Goal: Find contact information: Find contact information

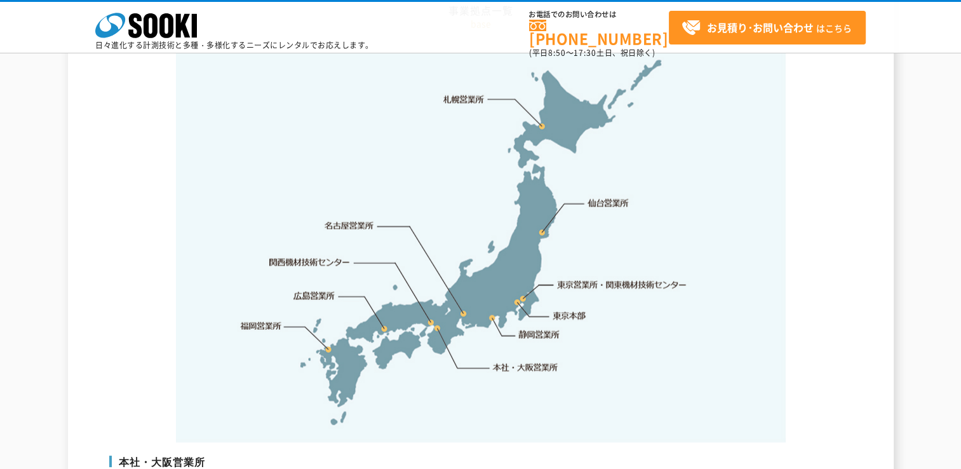
scroll to position [2751, 0]
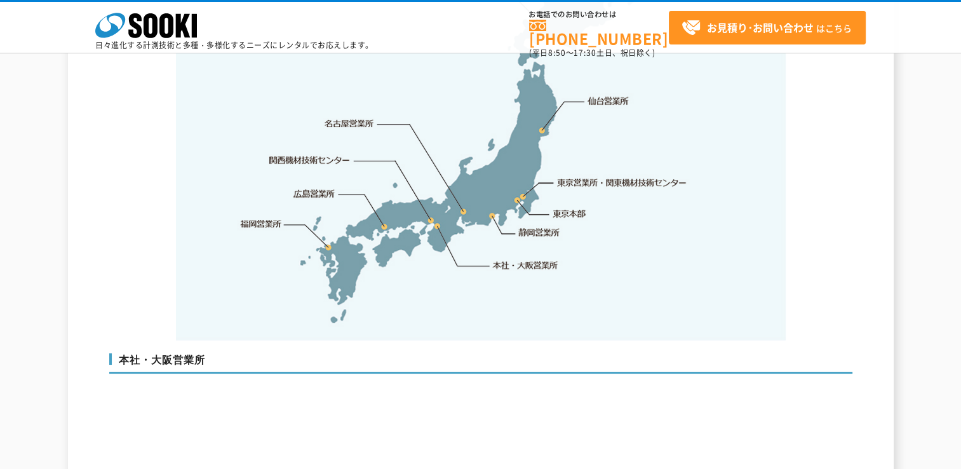
click at [507, 258] on link "本社・大阪営業所" at bounding box center [524, 264] width 67 height 13
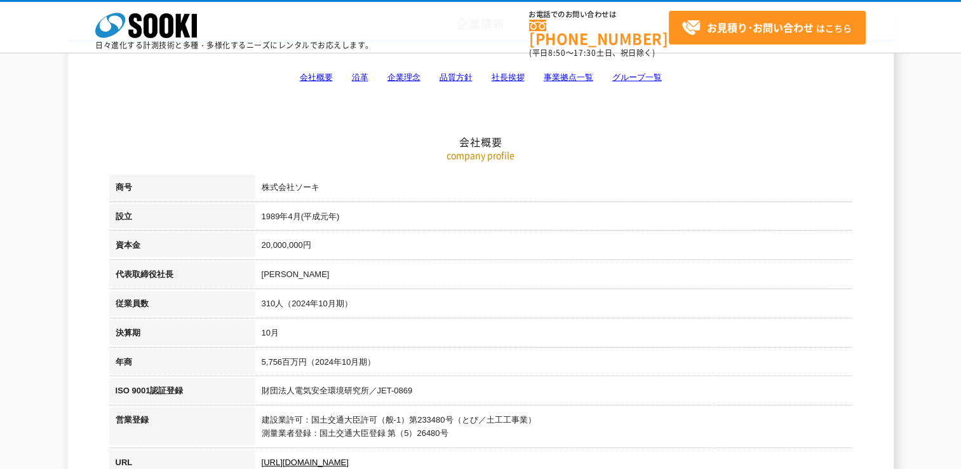
scroll to position [102, 0]
click at [316, 75] on link "会社概要" at bounding box center [316, 77] width 33 height 10
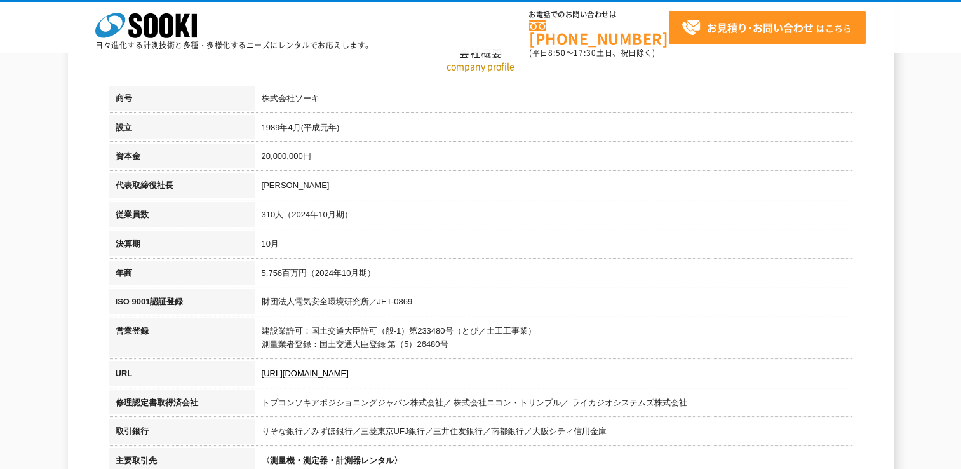
scroll to position [215, 0]
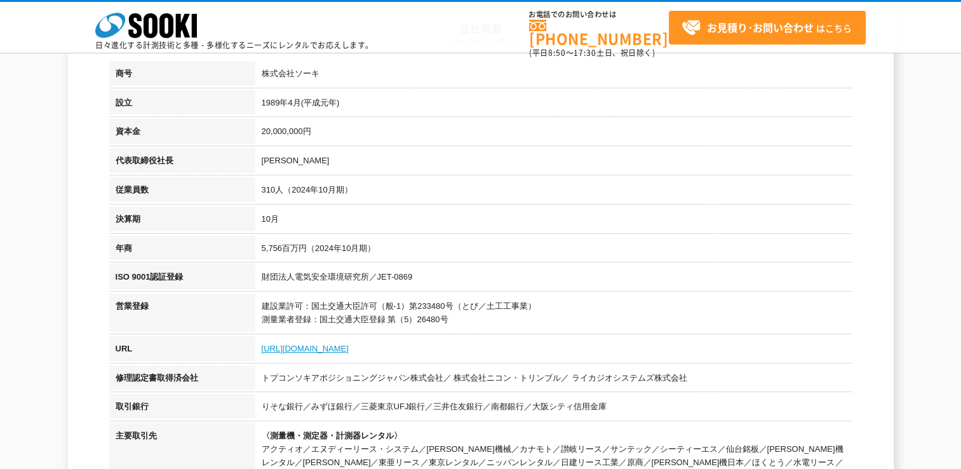
click at [319, 350] on link "[URL][DOMAIN_NAME]" at bounding box center [305, 349] width 87 height 10
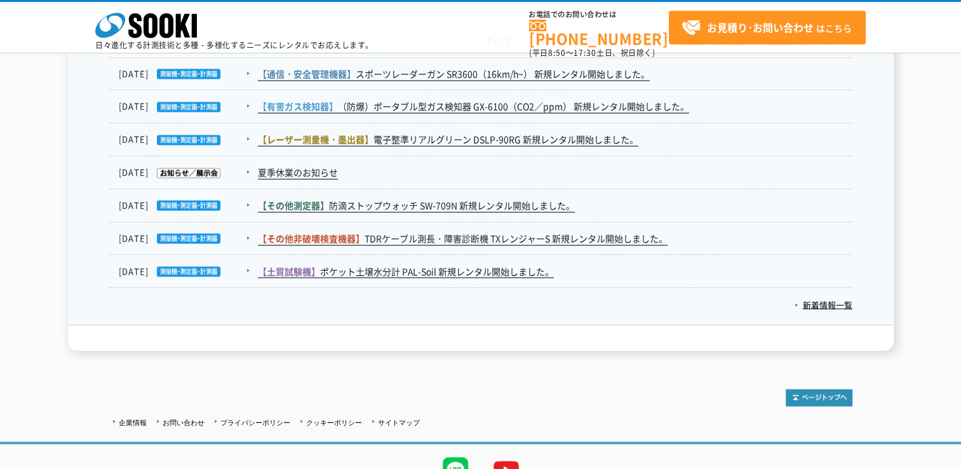
scroll to position [2192, 0]
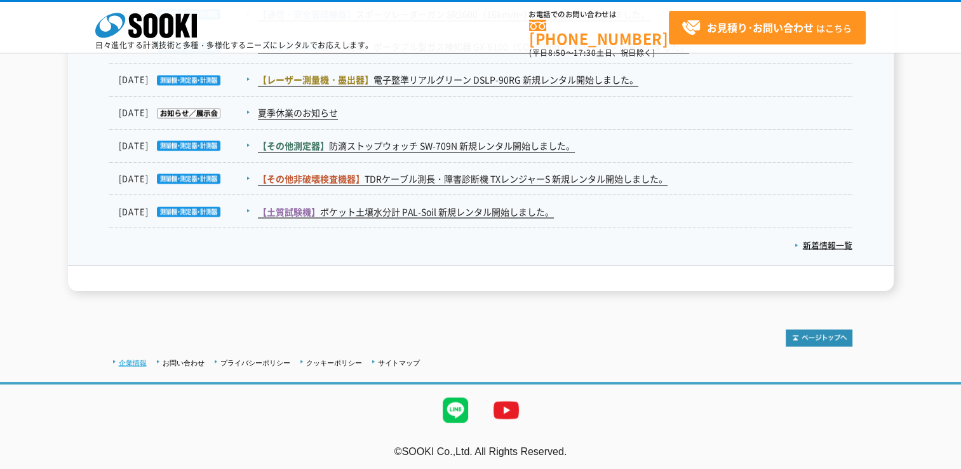
click at [142, 360] on link "企業情報" at bounding box center [133, 362] width 28 height 8
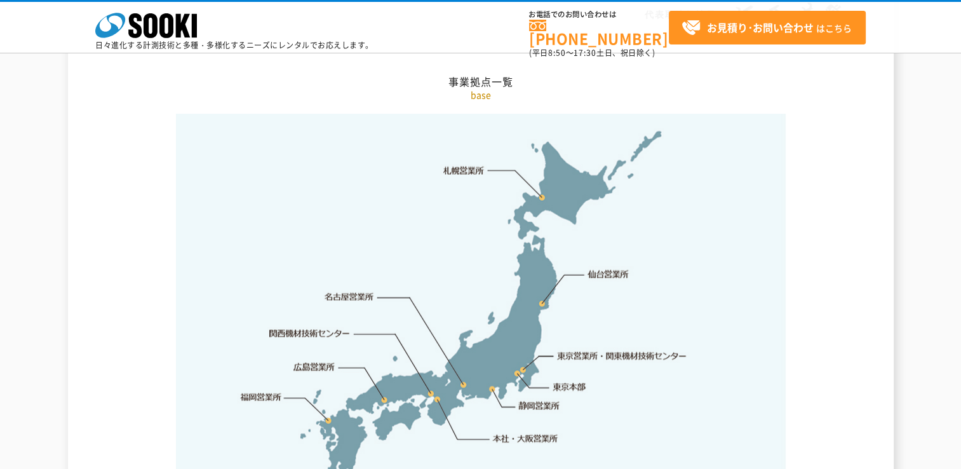
scroll to position [2751, 0]
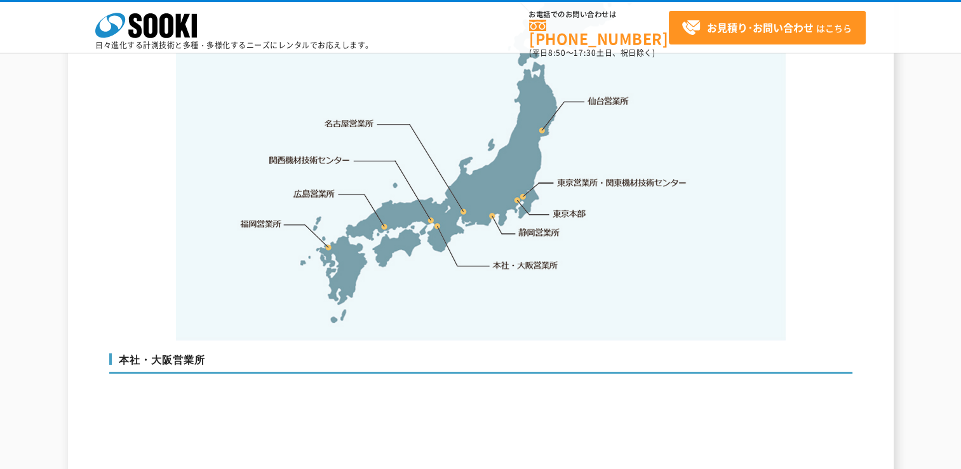
click at [516, 258] on link "本社・大阪営業所" at bounding box center [524, 264] width 67 height 13
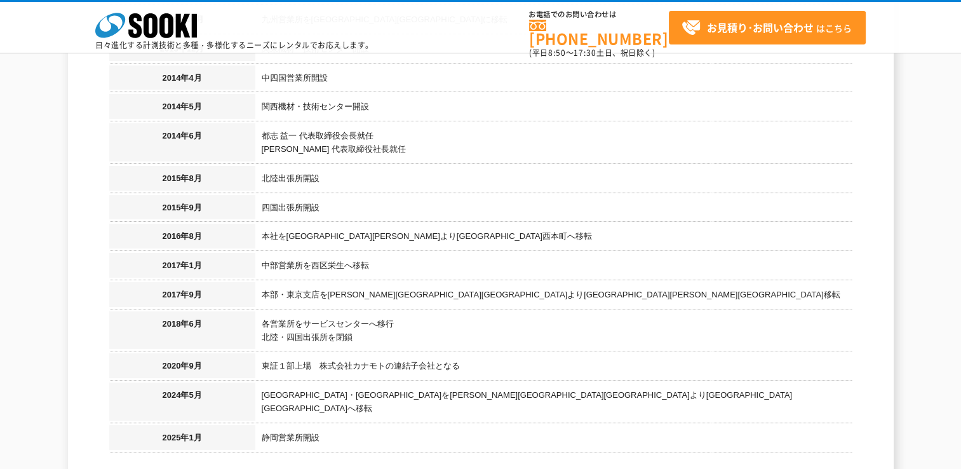
scroll to position [1375, 0]
